Goal: Information Seeking & Learning: Learn about a topic

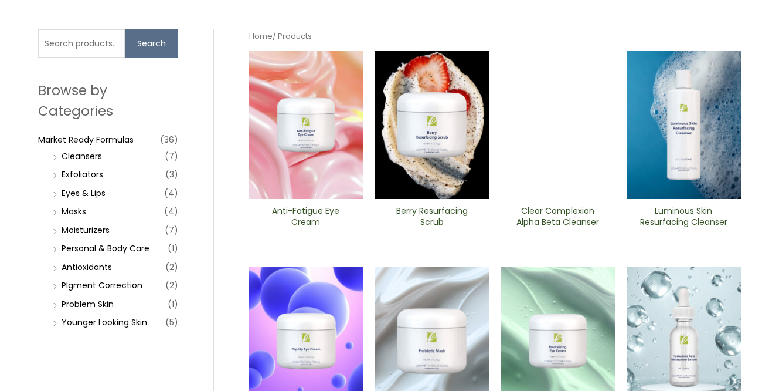
scroll to position [77, 0]
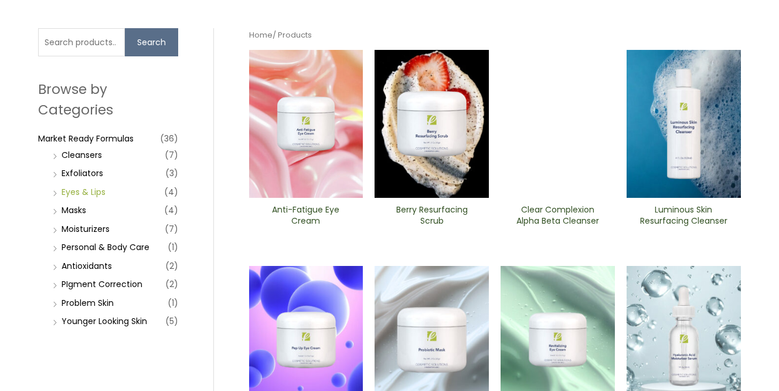
click at [94, 189] on link "Eyes & Lips" at bounding box center [84, 192] width 44 height 12
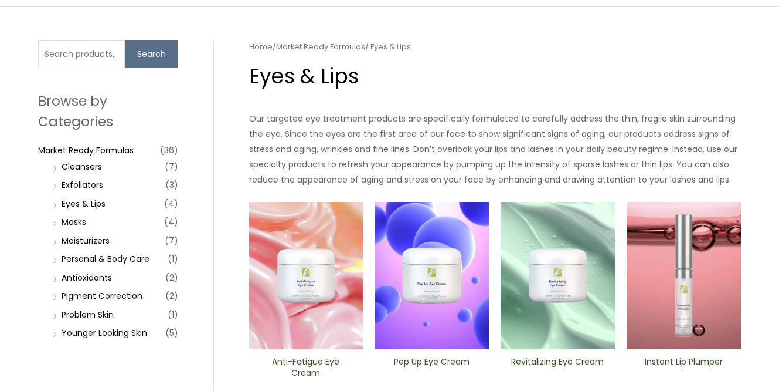
scroll to position [66, 0]
click at [337, 136] on p "Our targeted eye treatment products are specifically formulated to carefully ad…" at bounding box center [495, 148] width 492 height 76
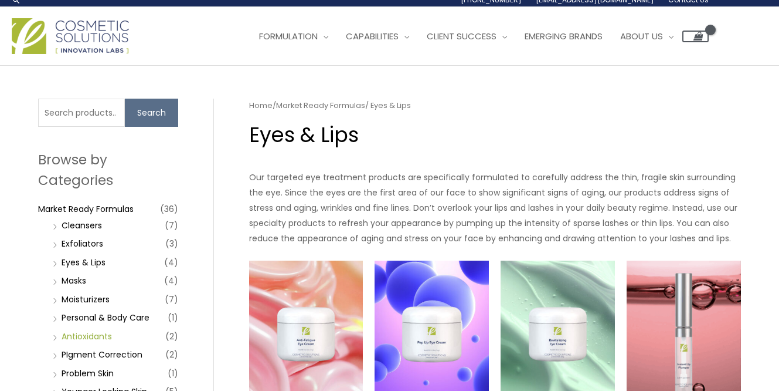
scroll to position [0, 0]
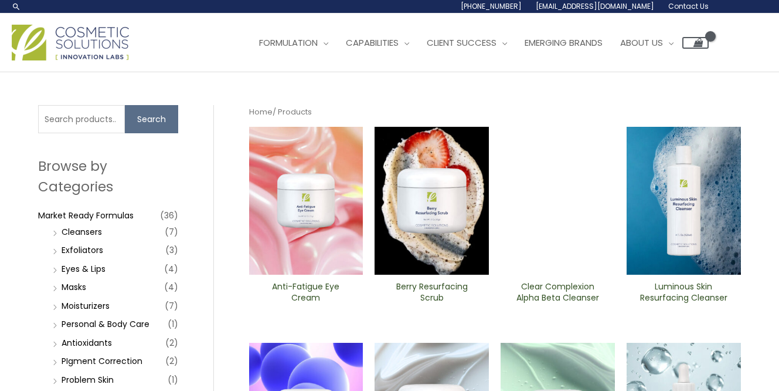
click at [548, 106] on nav "Home / Products" at bounding box center [495, 112] width 492 height 14
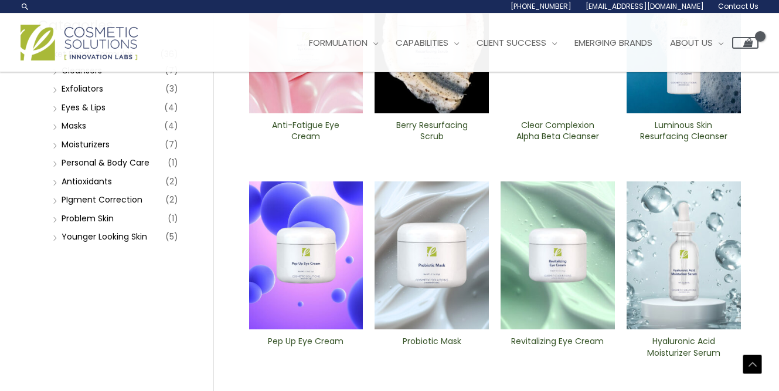
scroll to position [151, 0]
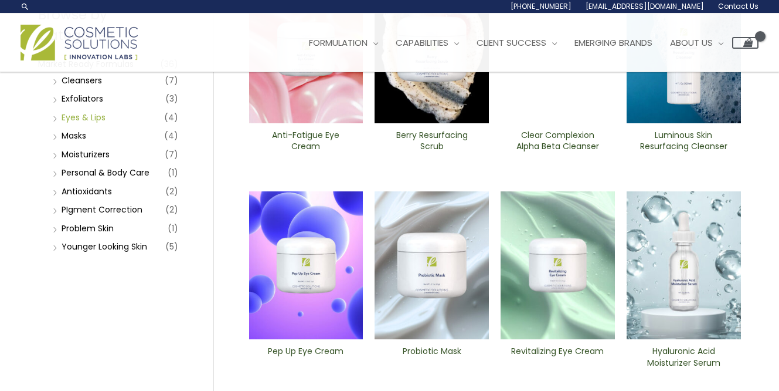
click at [89, 118] on link "Eyes & Lips" at bounding box center [84, 117] width 44 height 12
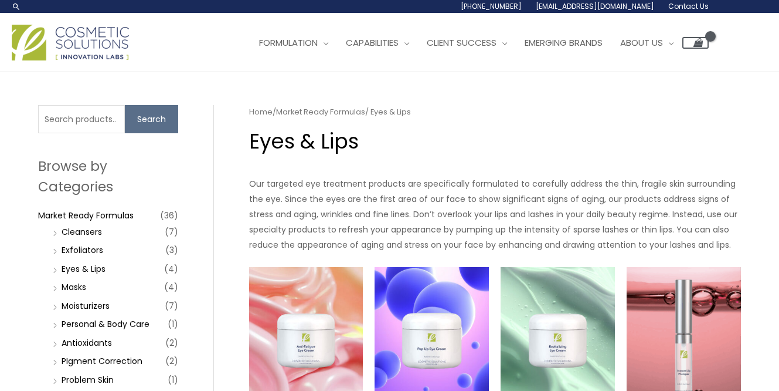
click at [354, 204] on p "Our targeted eye treatment products are specifically formulated to carefully ad…" at bounding box center [495, 214] width 492 height 76
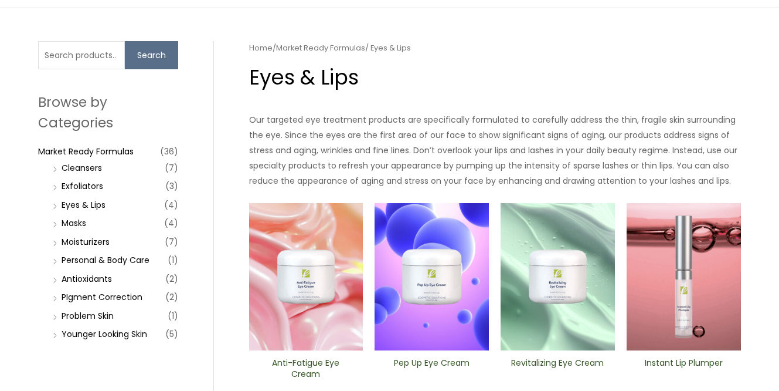
scroll to position [62, 0]
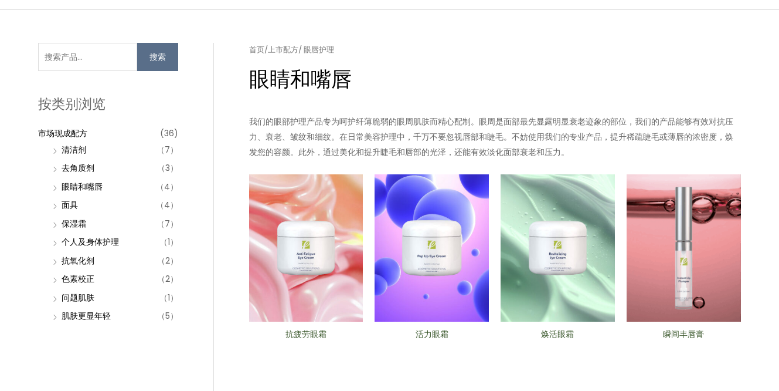
click at [505, 133] on font "我们的眼部护理产品专为呵护纤薄脆弱的眼周肌肤而精心配制。眼周是面部最先显露明显衰老迹象的部位，我们的产品能够有效对抗压力、衰老、皱纹和细纹。在日常美容护理中，…" at bounding box center [491, 137] width 484 height 42
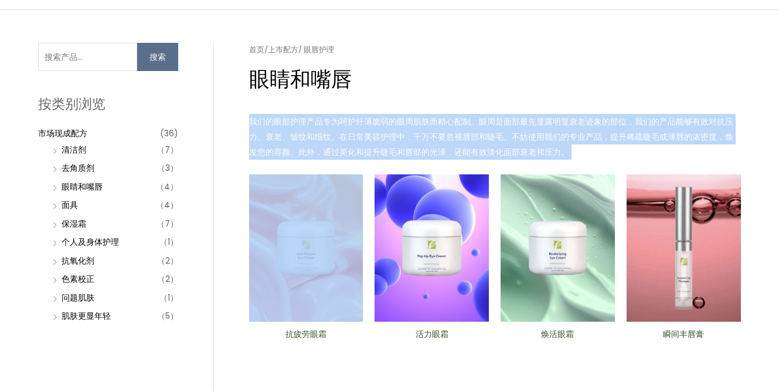
click at [505, 133] on font "我们的眼部护理产品专为呵护纤薄脆弱的眼周肌肤而精心配制。眼周是面部最先显露明显衰老迹象的部位，我们的产品能够有效对抗压力、衰老、皱纹和细纹。在日常美容护理中，…" at bounding box center [491, 137] width 484 height 42
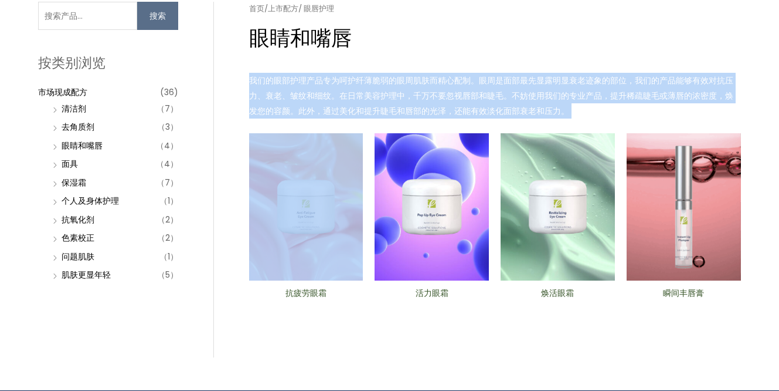
scroll to position [106, 0]
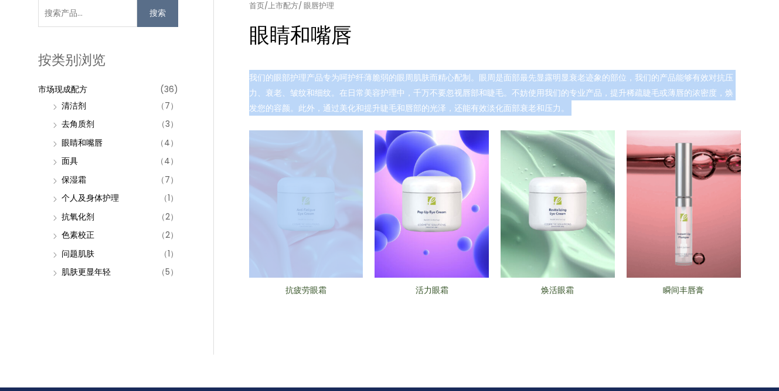
click at [494, 84] on p "我们的眼部护理产品专为呵护纤薄脆弱的眼周肌肤而精心配制。眼周是面部最先显露明显衰老迹象的部位，我们的产品能够有效对抗压力、衰老、皱纹和细纹。在日常美容护理中，…" at bounding box center [495, 93] width 492 height 46
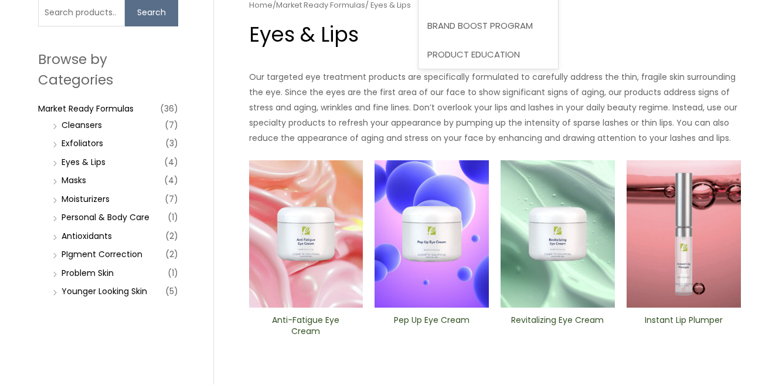
scroll to position [110, 0]
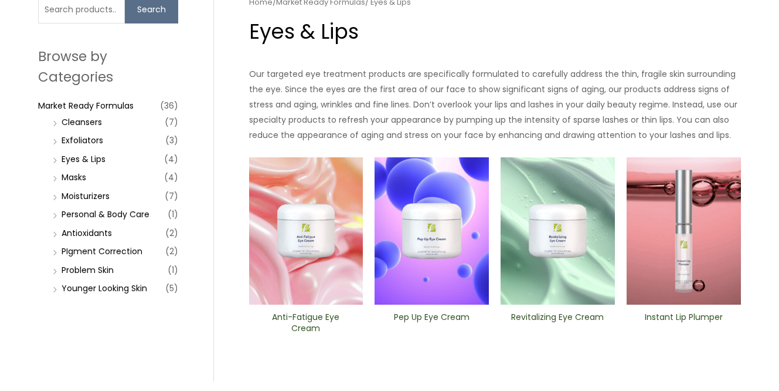
click at [660, 137] on p "Our targeted eye treatment products are specifically formulated to carefully ad…" at bounding box center [495, 104] width 492 height 76
